Goal: Task Accomplishment & Management: Complete application form

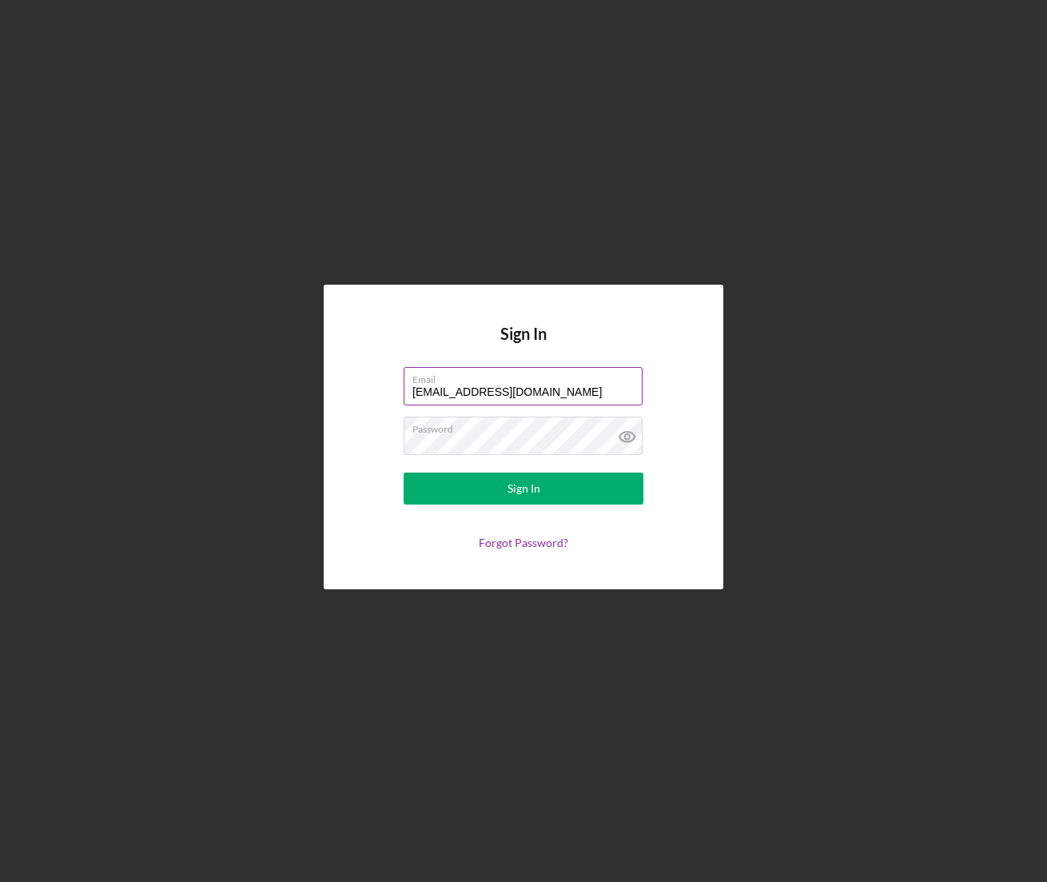
drag, startPoint x: 595, startPoint y: 391, endPoint x: 312, endPoint y: 385, distance: 283.0
click at [404, 385] on input "[EMAIL_ADDRESS][DOMAIN_NAME]" at bounding box center [523, 386] width 239 height 38
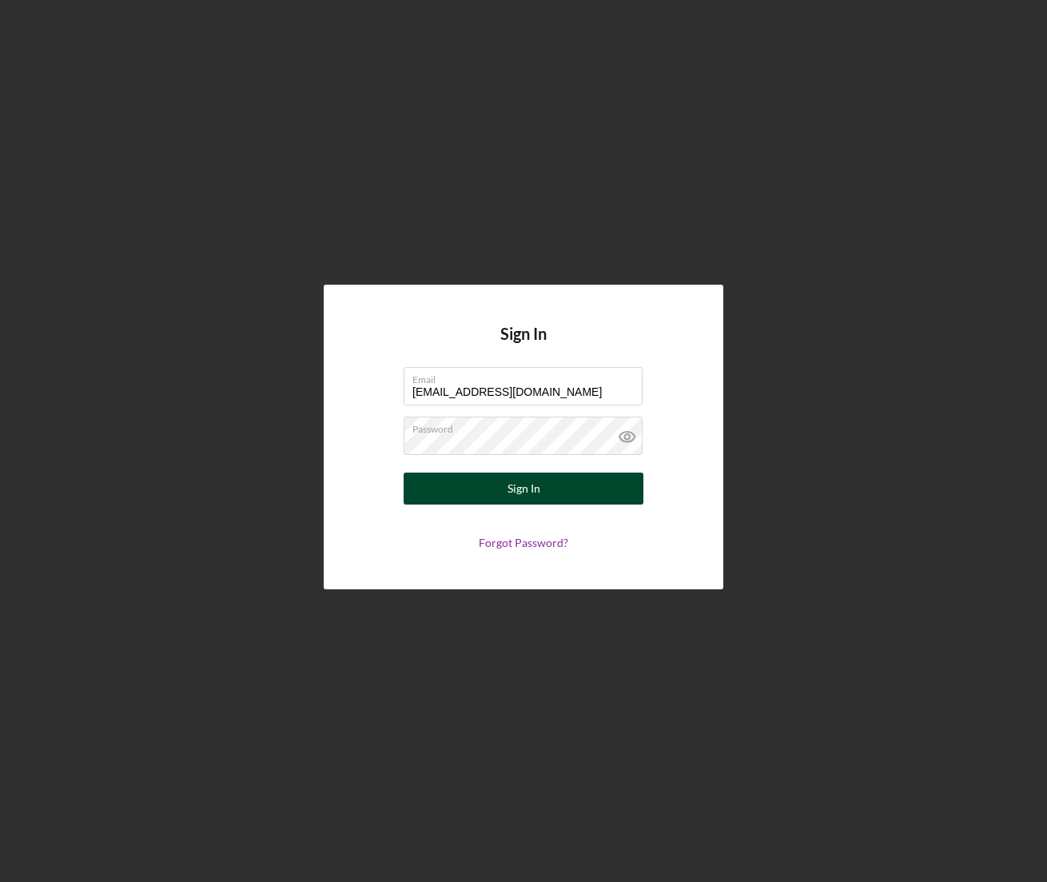
type input "[EMAIL_ADDRESS][DOMAIN_NAME]"
click at [516, 492] on div "Sign In" at bounding box center [524, 488] width 33 height 32
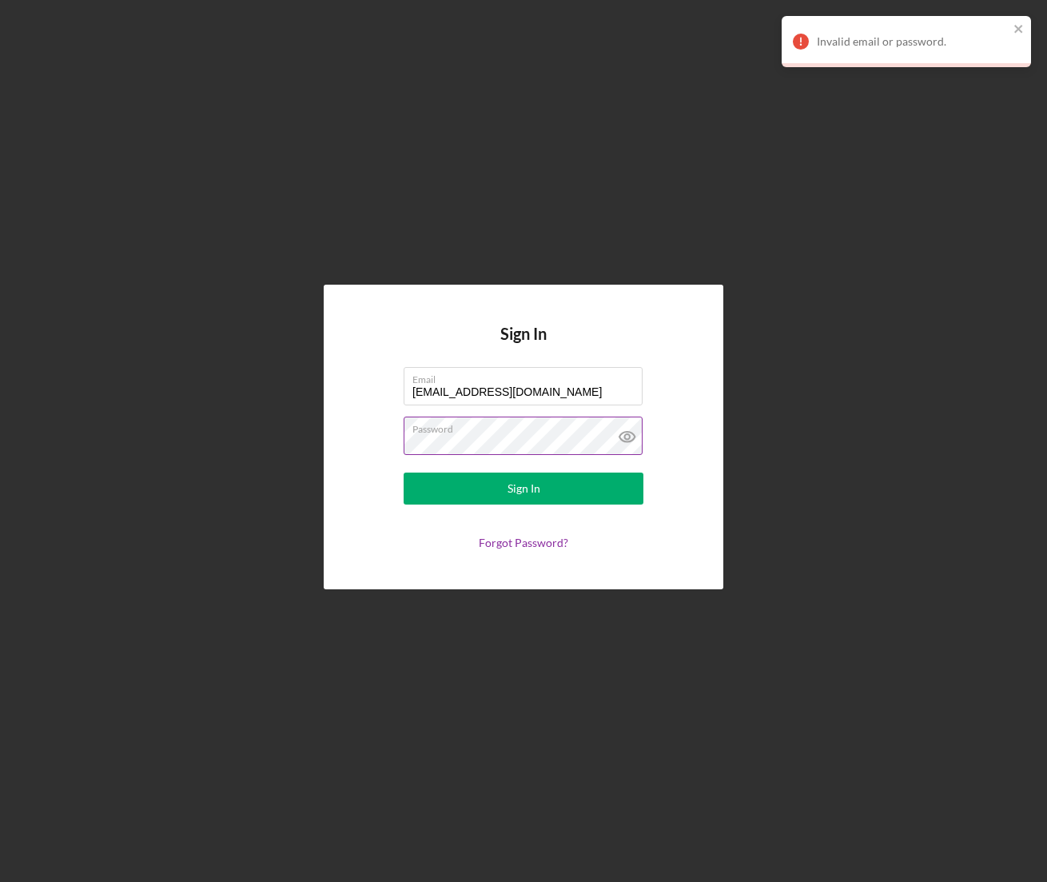
click at [404, 472] on button "Sign In" at bounding box center [524, 488] width 240 height 32
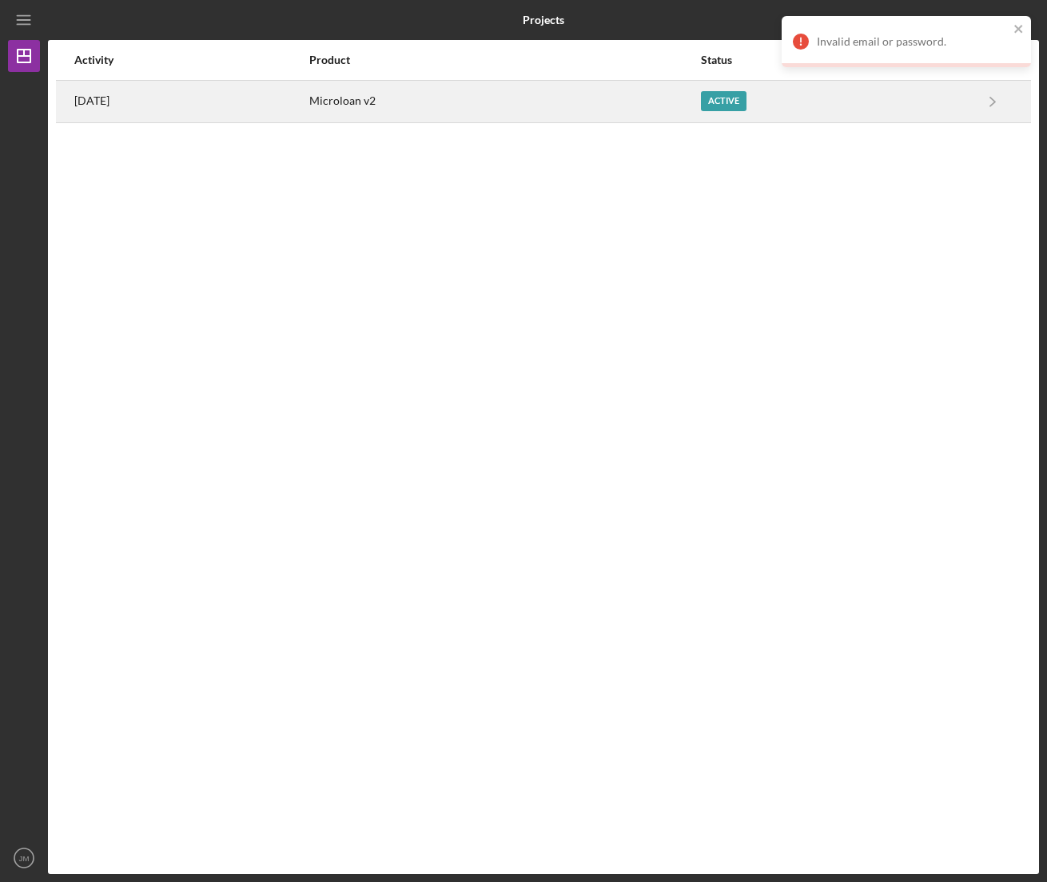
click at [230, 101] on div "[DATE]" at bounding box center [190, 102] width 233 height 40
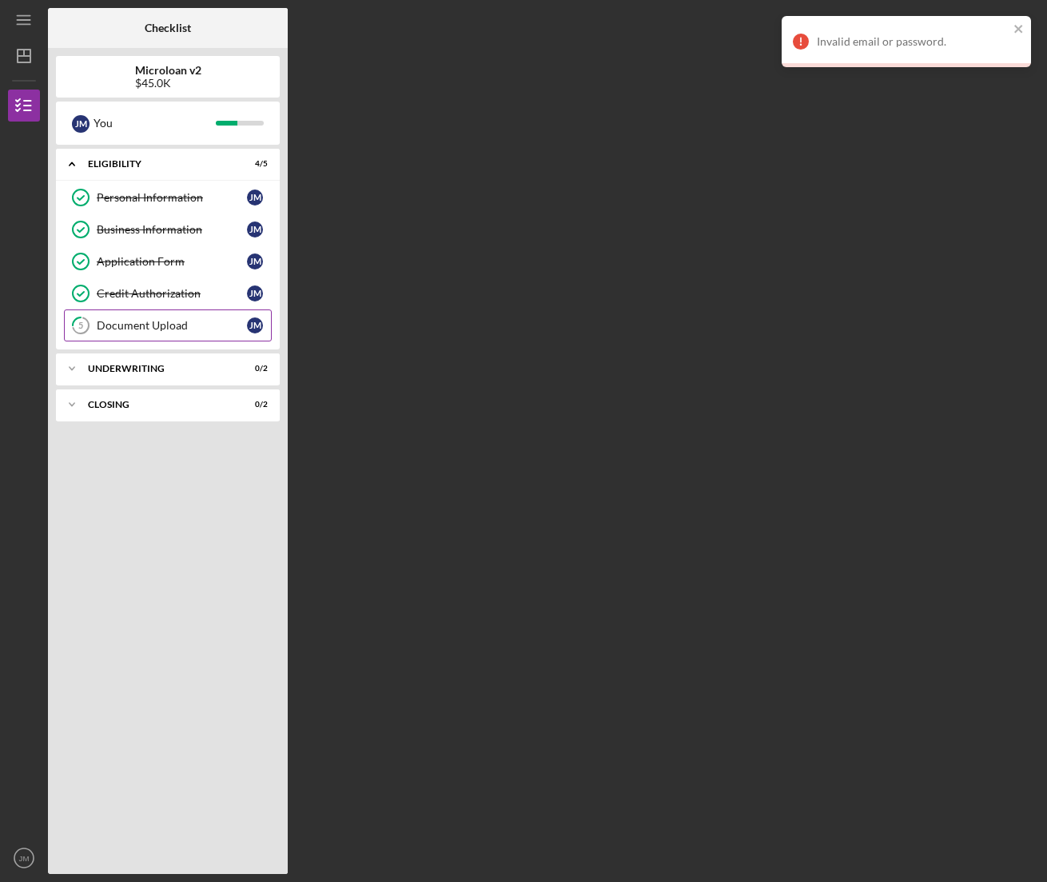
click at [154, 326] on div "Document Upload" at bounding box center [172, 325] width 150 height 13
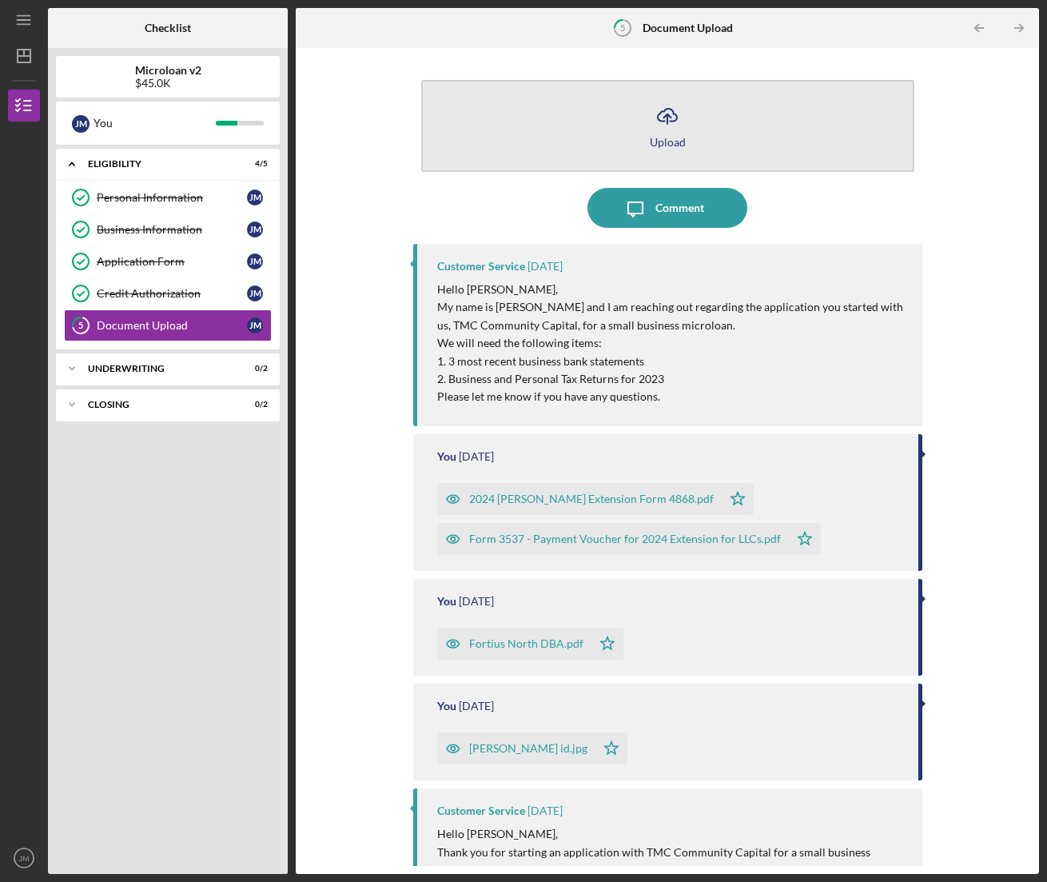
click at [659, 134] on icon "Icon/Upload" at bounding box center [667, 116] width 40 height 40
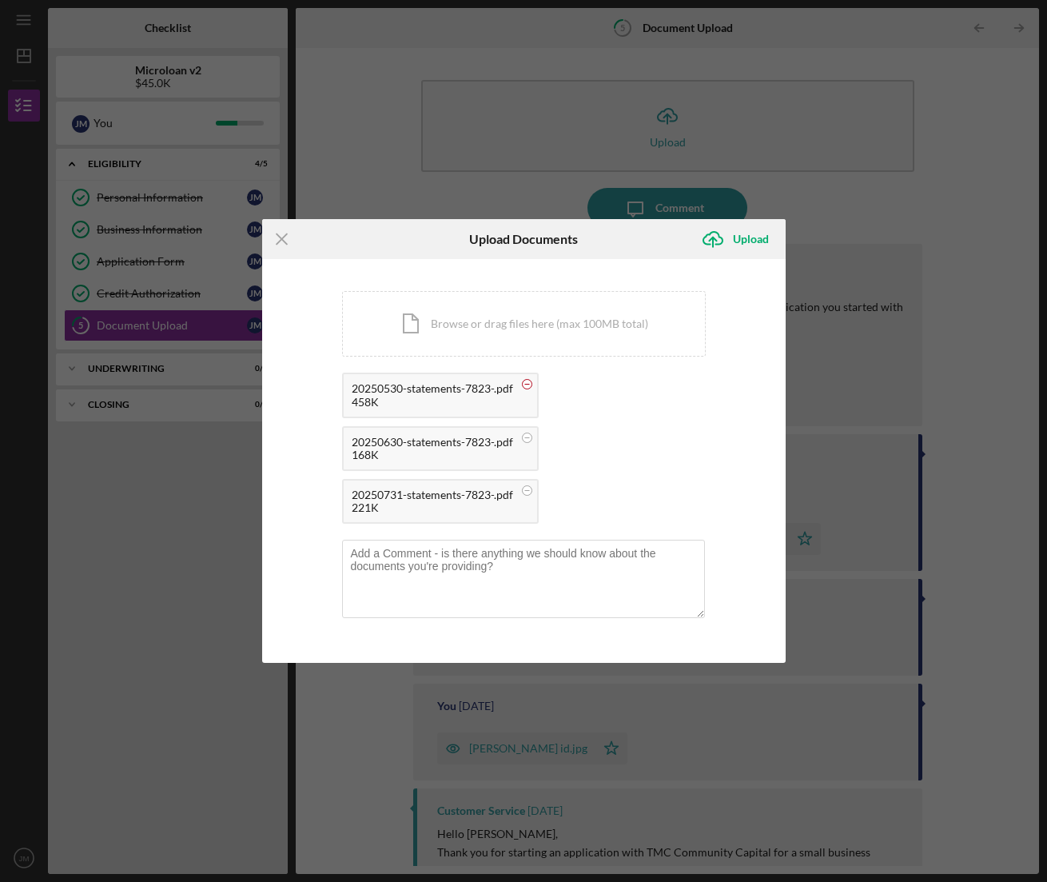
click at [528, 384] on rect at bounding box center [526, 384] width 5 height 1
click at [749, 241] on div "Upload" at bounding box center [751, 239] width 36 height 32
